Goal: Find specific page/section: Find specific page/section

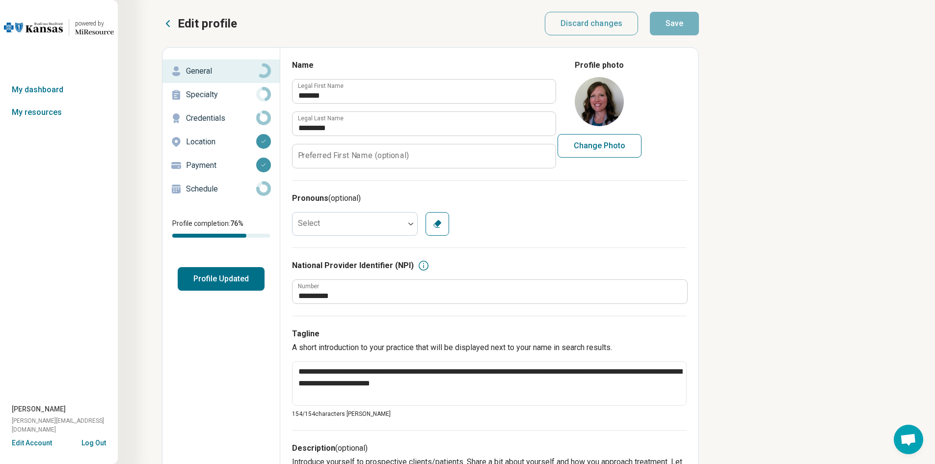
click at [93, 443] on button "Log Out" at bounding box center [94, 442] width 25 height 8
click at [93, 441] on button "Log Out" at bounding box center [94, 442] width 25 height 8
